Goal: Book appointment/travel/reservation

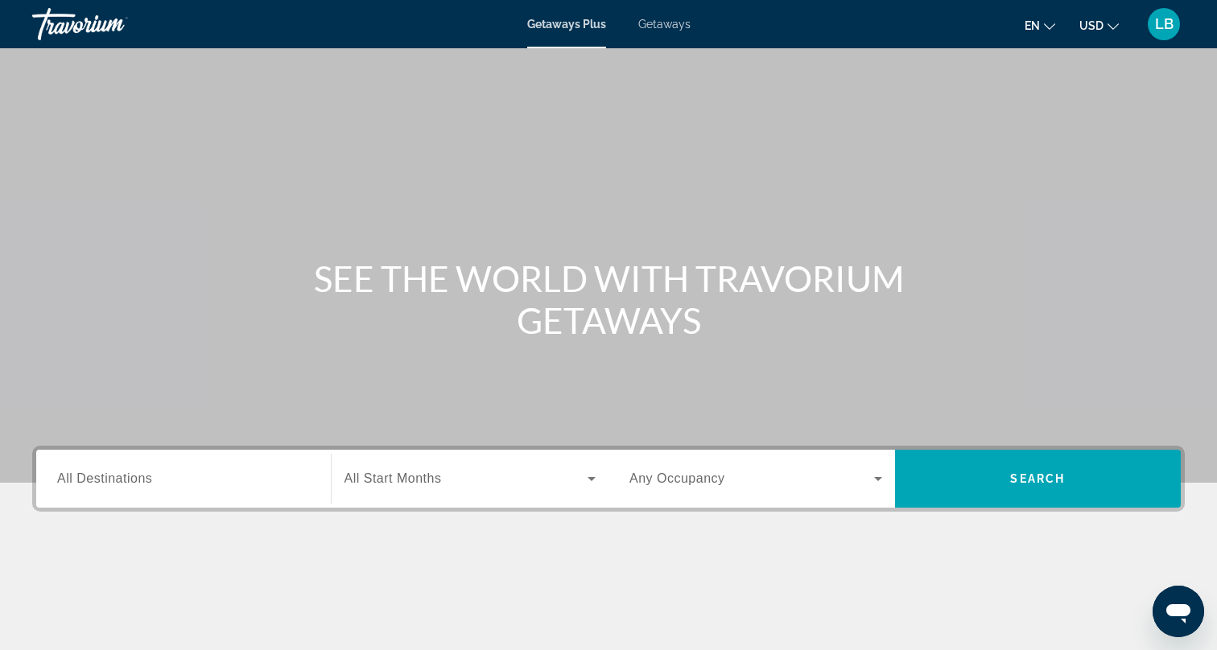
click at [659, 24] on span "Getaways" at bounding box center [664, 24] width 52 height 13
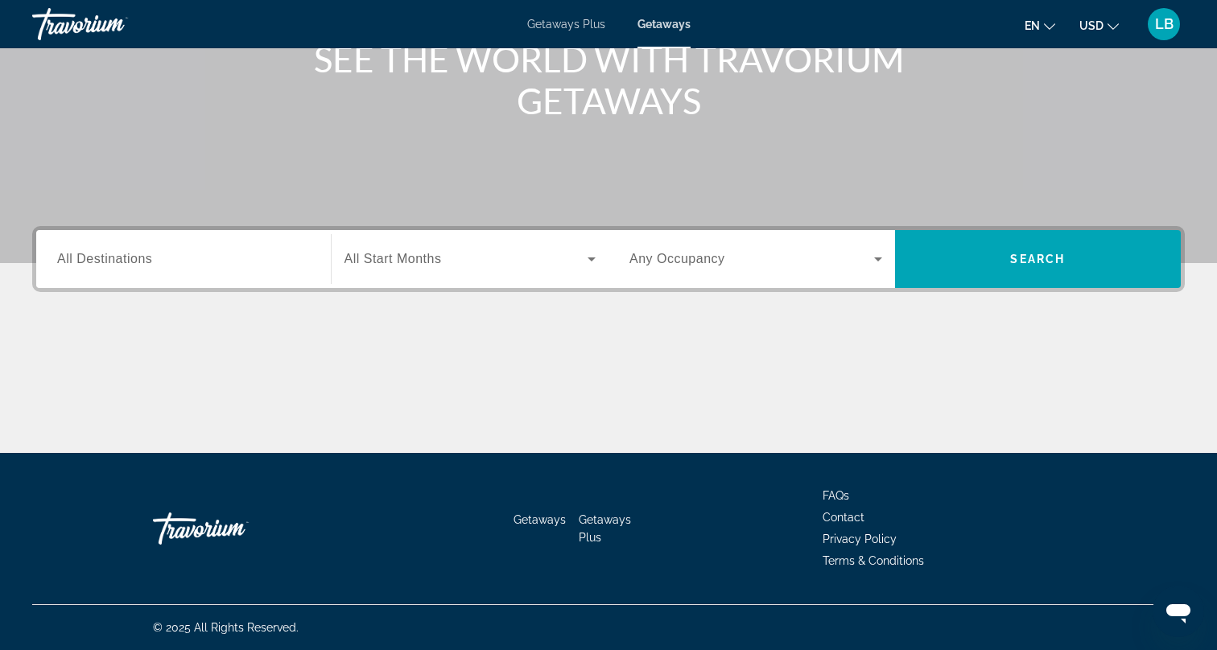
scroll to position [220, 0]
click at [233, 275] on div "Search widget" at bounding box center [183, 260] width 253 height 46
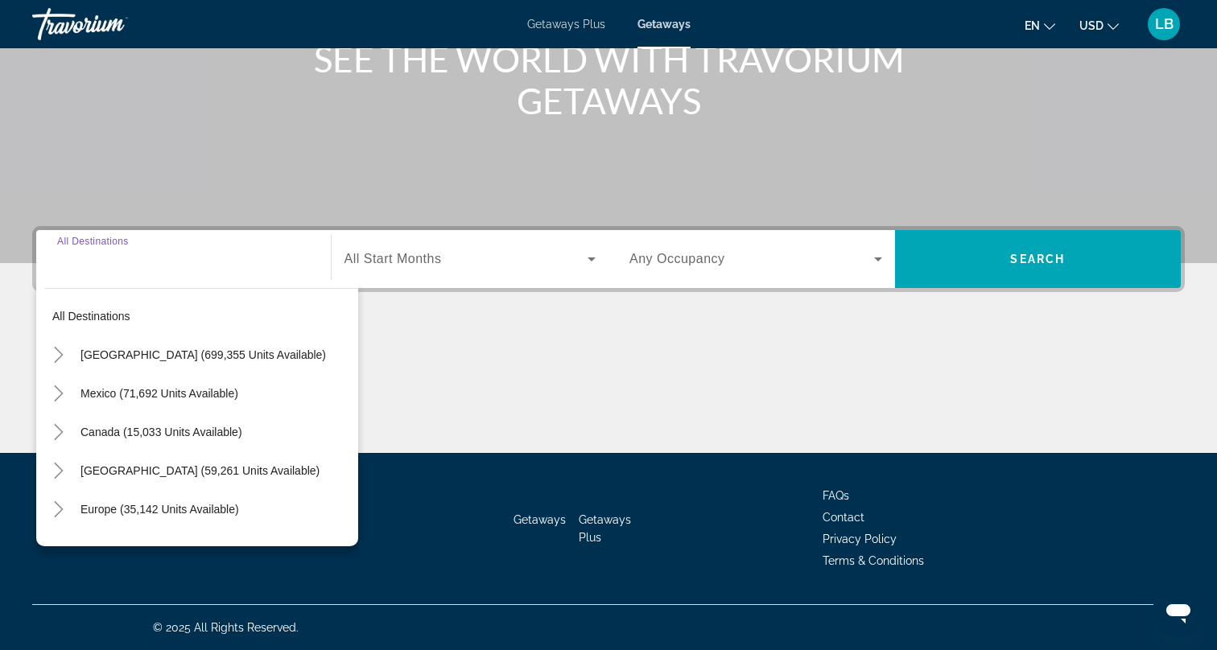
click at [600, 324] on div "Destination All Destinations All destinations [GEOGRAPHIC_DATA] (699,355 units …" at bounding box center [608, 339] width 1217 height 227
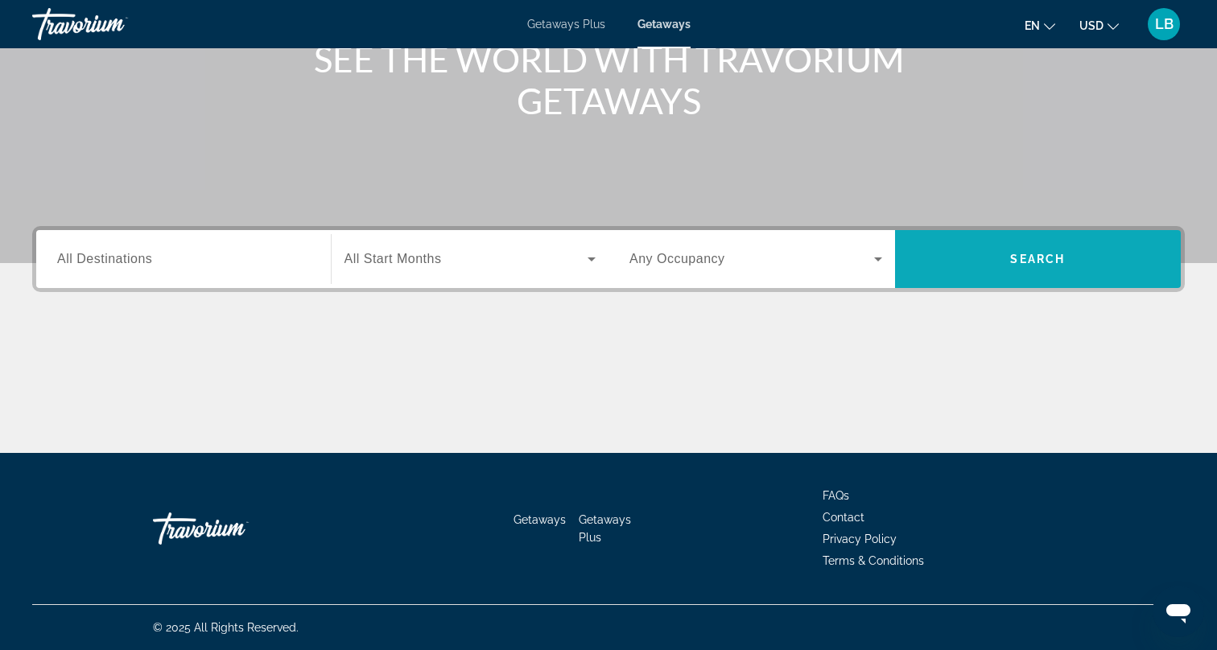
click at [1002, 262] on span "Search widget" at bounding box center [1038, 259] width 287 height 39
